Goal: Task Accomplishment & Management: Manage account settings

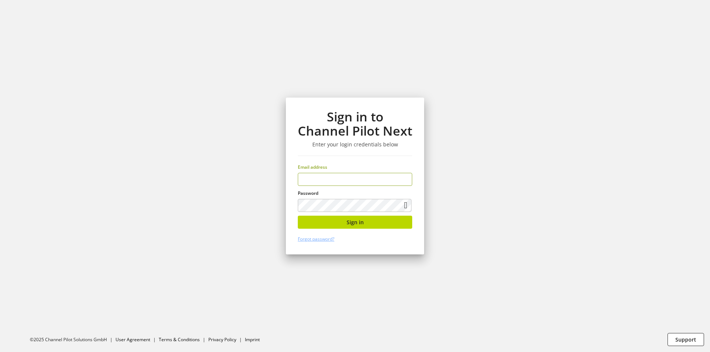
type input "**********"
click at [337, 227] on button "Sign in" at bounding box center [355, 222] width 114 height 13
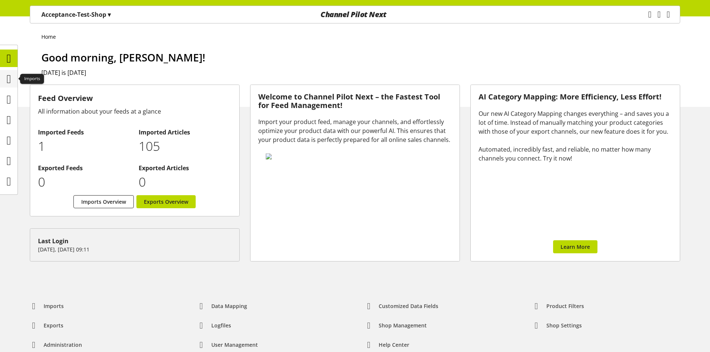
click at [11, 77] on icon at bounding box center [9, 79] width 4 height 15
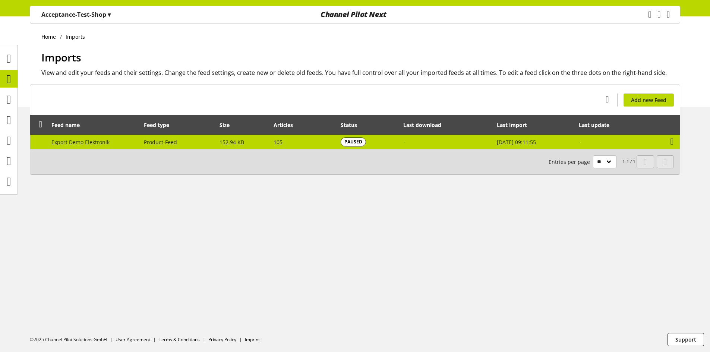
click at [672, 140] on icon at bounding box center [671, 141] width 3 height 13
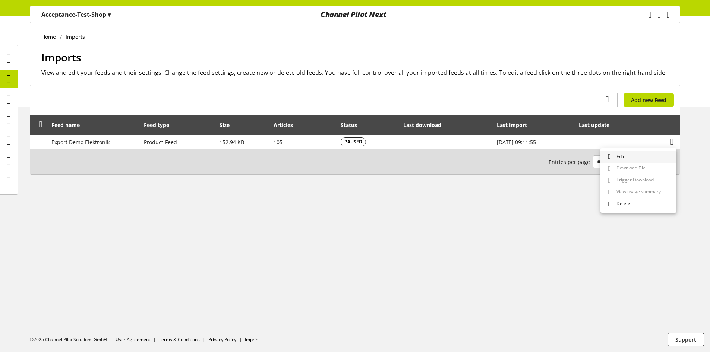
click at [663, 152] on link "Edit" at bounding box center [638, 157] width 76 height 12
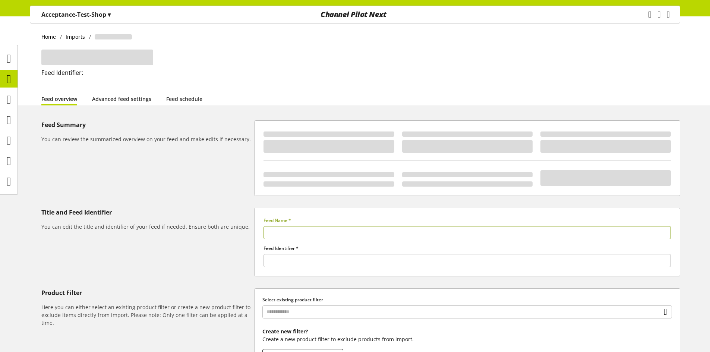
type input "**********"
type input "******"
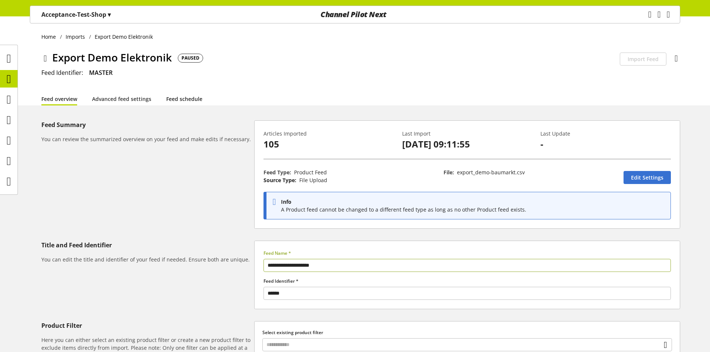
click at [186, 98] on link "Feed schedule" at bounding box center [184, 99] width 36 height 8
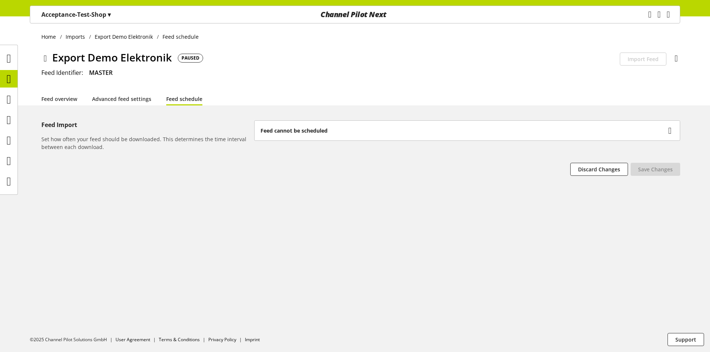
click at [304, 133] on b "Feed cannot be scheduled" at bounding box center [293, 131] width 67 height 8
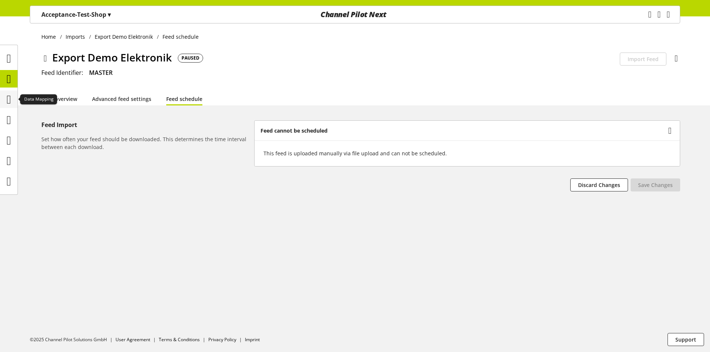
click at [11, 98] on icon at bounding box center [9, 99] width 4 height 15
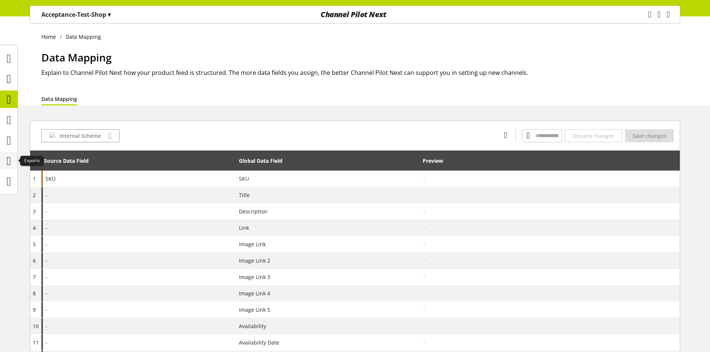
click at [9, 160] on icon at bounding box center [9, 161] width 4 height 15
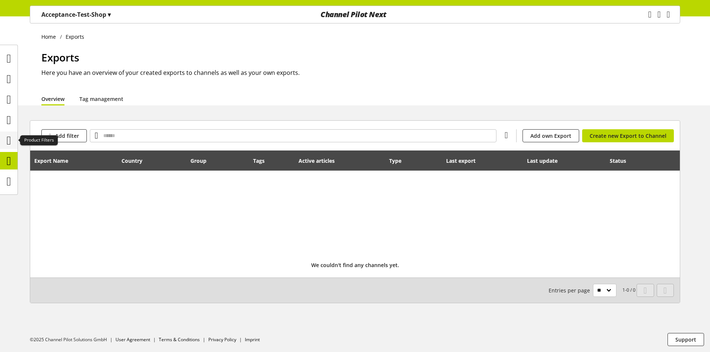
click at [8, 145] on icon at bounding box center [9, 140] width 4 height 15
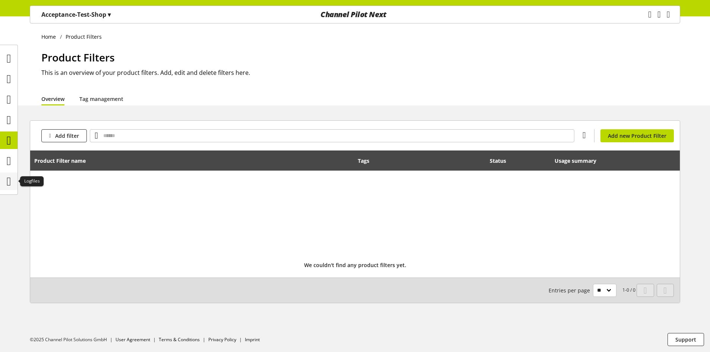
click at [7, 174] on icon at bounding box center [9, 181] width 4 height 15
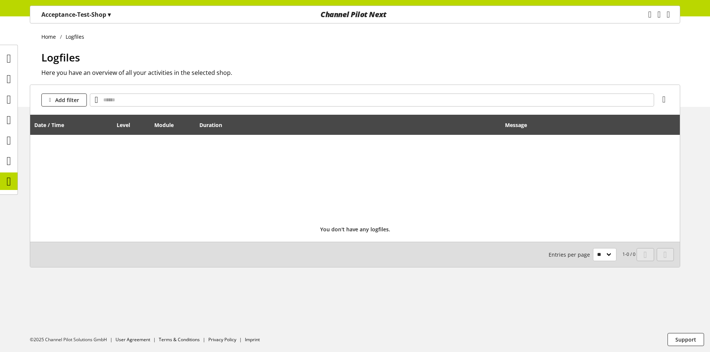
click at [9, 68] on ul at bounding box center [9, 120] width 18 height 140
click at [9, 64] on icon at bounding box center [9, 58] width 4 height 15
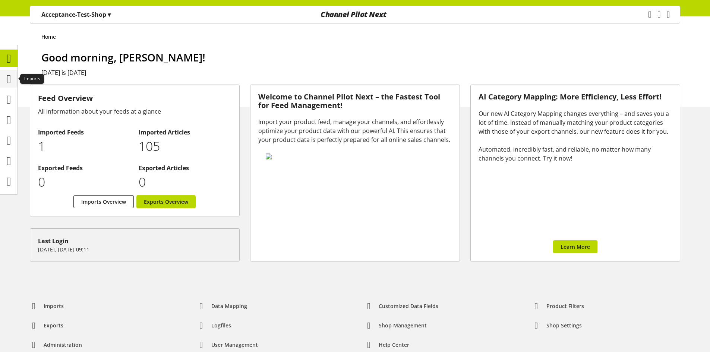
click at [10, 78] on icon at bounding box center [9, 79] width 4 height 15
click at [11, 76] on icon at bounding box center [9, 79] width 4 height 15
click at [11, 75] on icon at bounding box center [9, 79] width 4 height 15
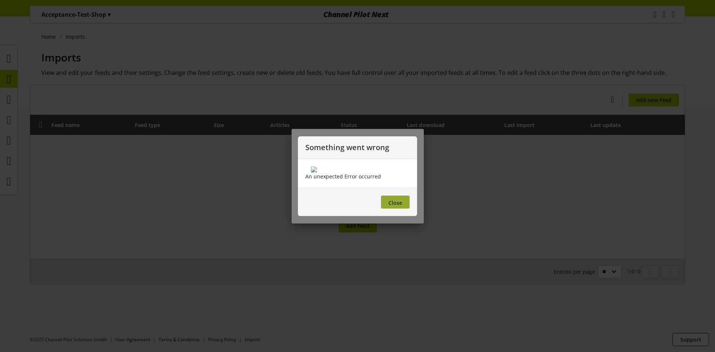
click at [398, 206] on span "Close" at bounding box center [396, 202] width 14 height 7
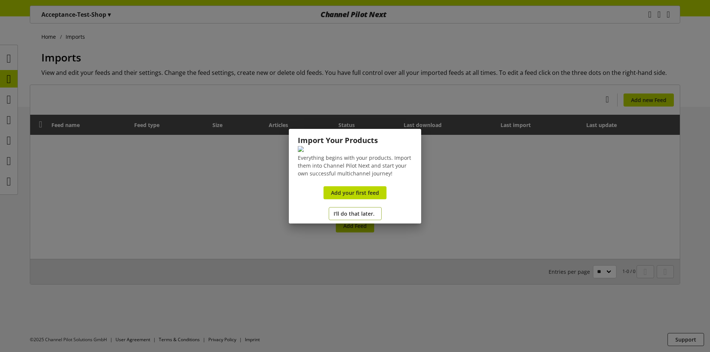
click at [364, 218] on span "I'll do that later." at bounding box center [354, 214] width 41 height 8
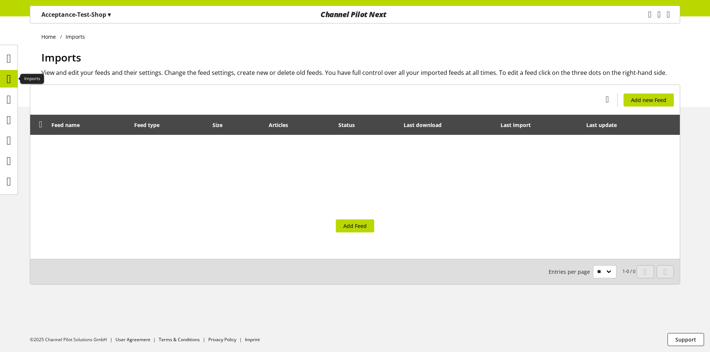
click at [11, 79] on icon at bounding box center [9, 79] width 4 height 15
click at [9, 60] on icon at bounding box center [9, 58] width 4 height 15
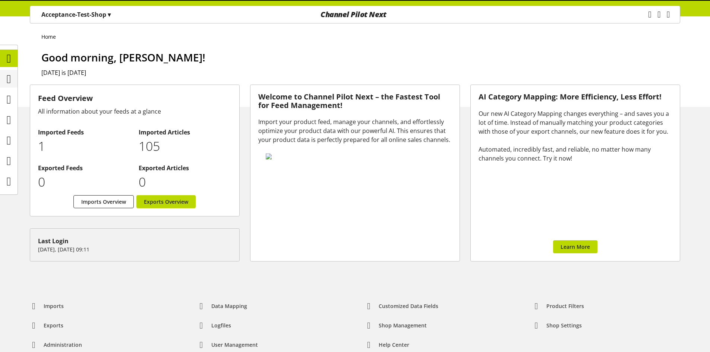
click at [10, 83] on icon at bounding box center [9, 79] width 4 height 15
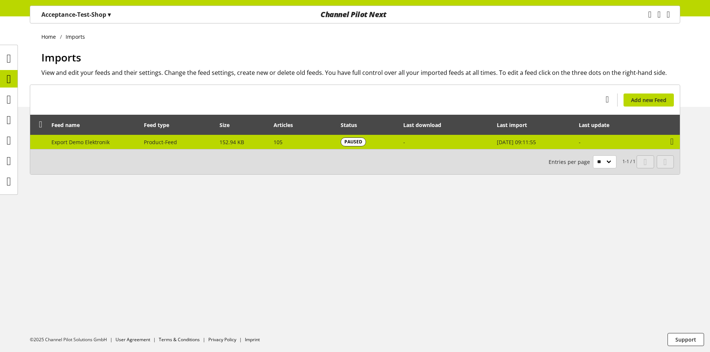
click at [194, 140] on td "Product-Feed" at bounding box center [177, 142] width 75 height 14
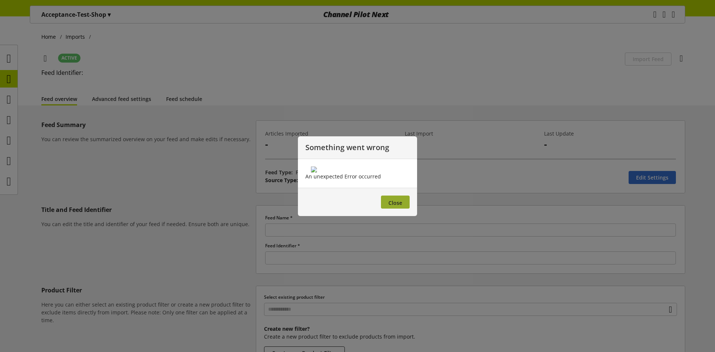
click at [394, 206] on span "Close" at bounding box center [396, 202] width 14 height 7
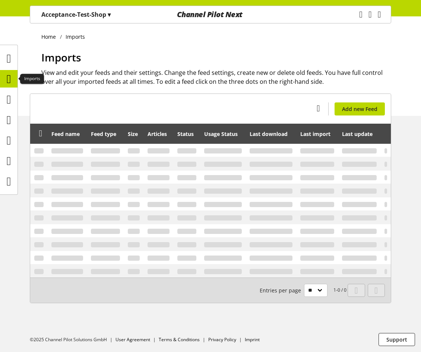
click at [11, 74] on icon at bounding box center [9, 79] width 4 height 15
click at [10, 97] on icon at bounding box center [9, 99] width 4 height 15
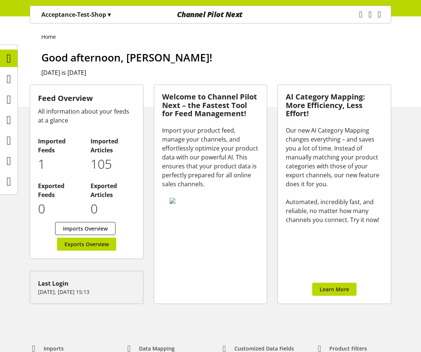
click at [385, 15] on div "Task manager Help center [PERSON_NAME] [PERSON_NAME][EMAIL_ADDRESS][PERSON_NAME…" at bounding box center [372, 14] width 35 height 17
click at [381, 15] on div "Task manager Help center [PERSON_NAME] [PERSON_NAME][EMAIL_ADDRESS][PERSON_NAME…" at bounding box center [372, 14] width 35 height 17
click at [378, 16] on icon "main navigation" at bounding box center [379, 14] width 3 height 13
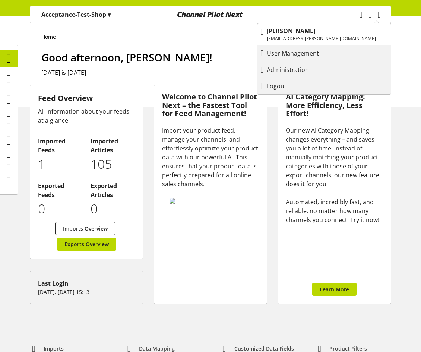
click at [335, 91] on div "Logout" at bounding box center [323, 85] width 133 height 13
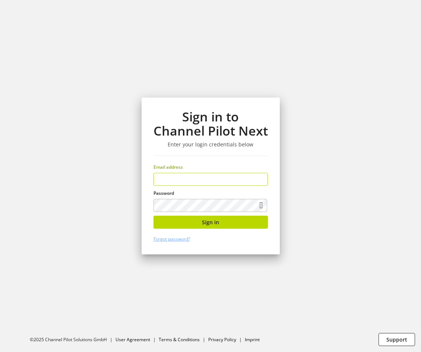
click at [211, 184] on input "email" at bounding box center [211, 179] width 114 height 13
type input "**********"
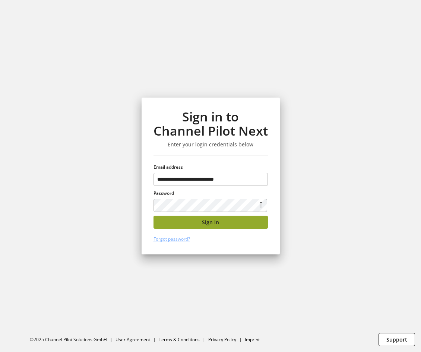
click at [178, 217] on button "Sign in" at bounding box center [211, 222] width 114 height 13
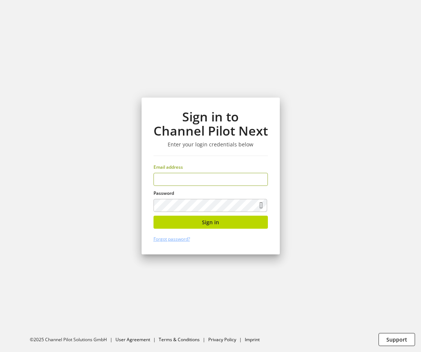
click at [225, 181] on input "email" at bounding box center [211, 179] width 114 height 13
type input "**********"
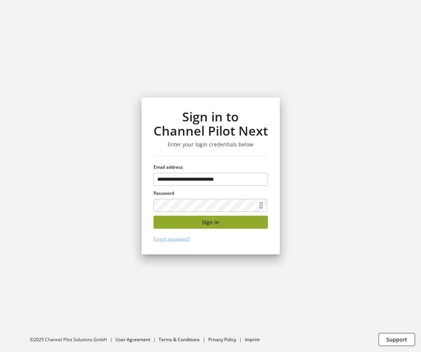
click at [186, 226] on button "Sign in" at bounding box center [211, 222] width 114 height 13
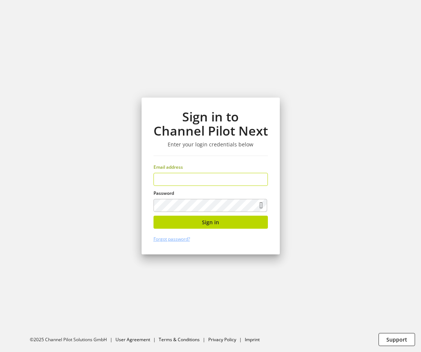
click at [212, 182] on input "email" at bounding box center [211, 179] width 114 height 13
type input "**********"
click at [224, 224] on button "Sign in" at bounding box center [211, 222] width 114 height 13
click at [215, 190] on label "Password" at bounding box center [211, 193] width 114 height 7
click at [218, 176] on input "email" at bounding box center [211, 179] width 114 height 13
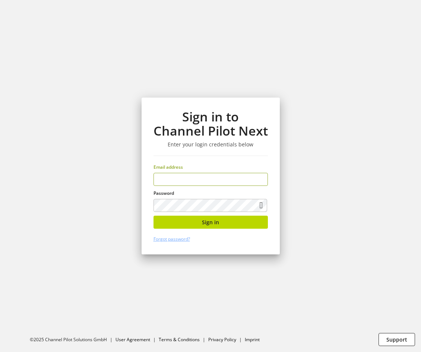
type input "**********"
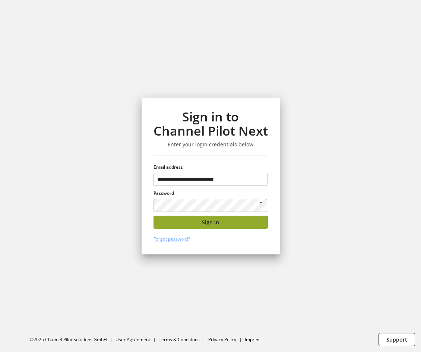
click at [214, 219] on span "Sign in" at bounding box center [210, 222] width 17 height 8
click at [242, 222] on button "Sign in" at bounding box center [211, 222] width 114 height 13
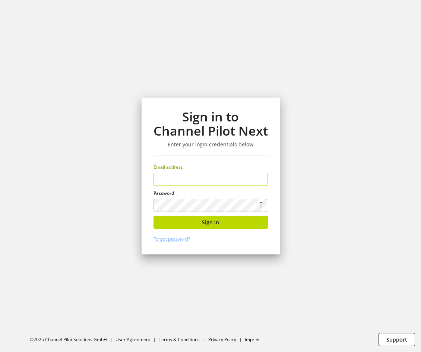
click at [200, 177] on input "email" at bounding box center [211, 179] width 114 height 13
type input "**********"
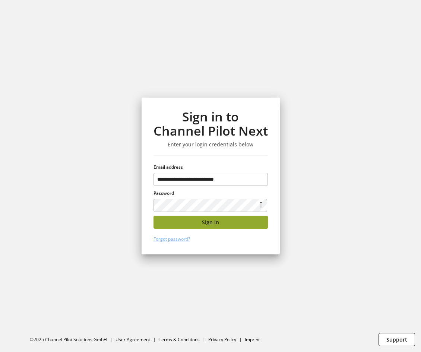
click at [211, 221] on span "Sign in" at bounding box center [210, 222] width 17 height 8
